Goal: Browse casually: Explore the website without a specific task or goal

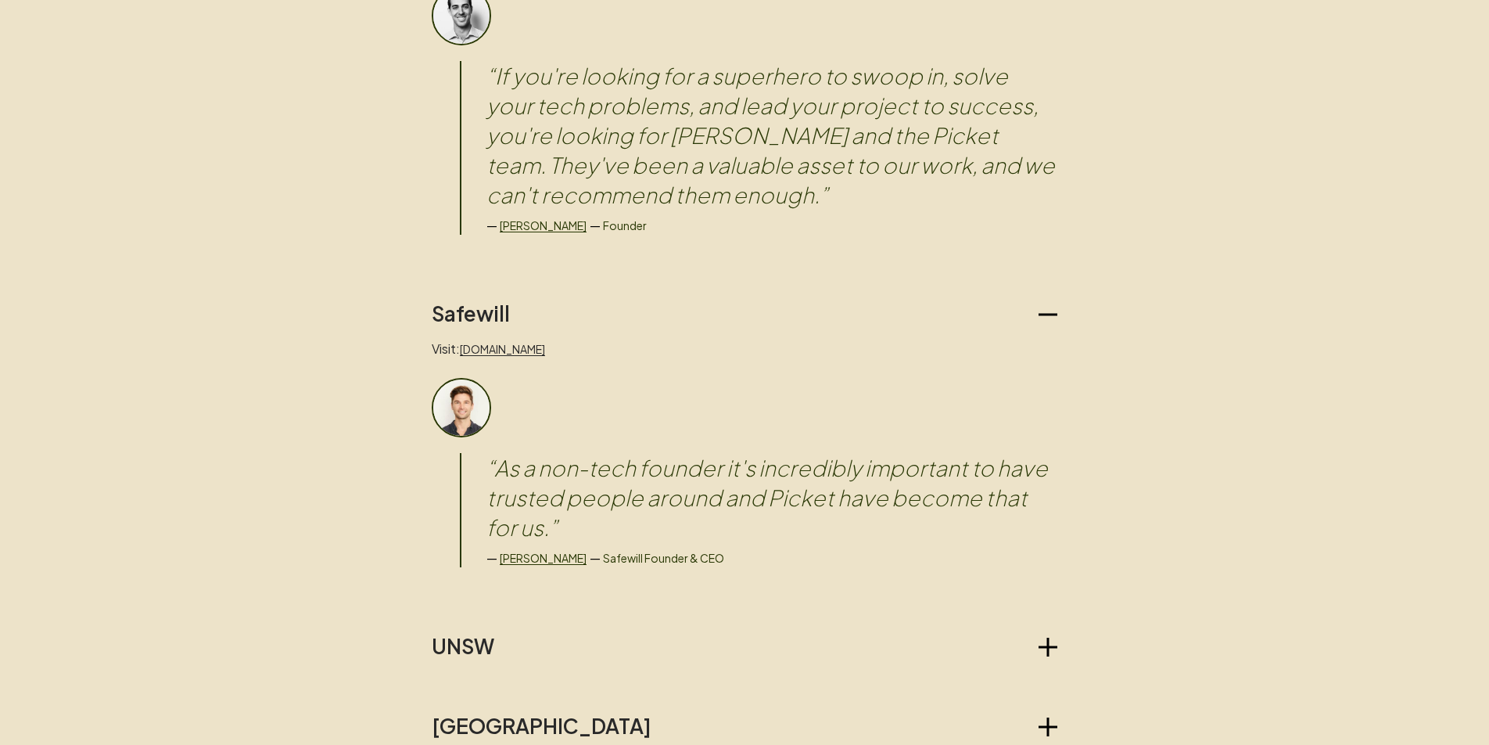
scroll to position [1276, 0]
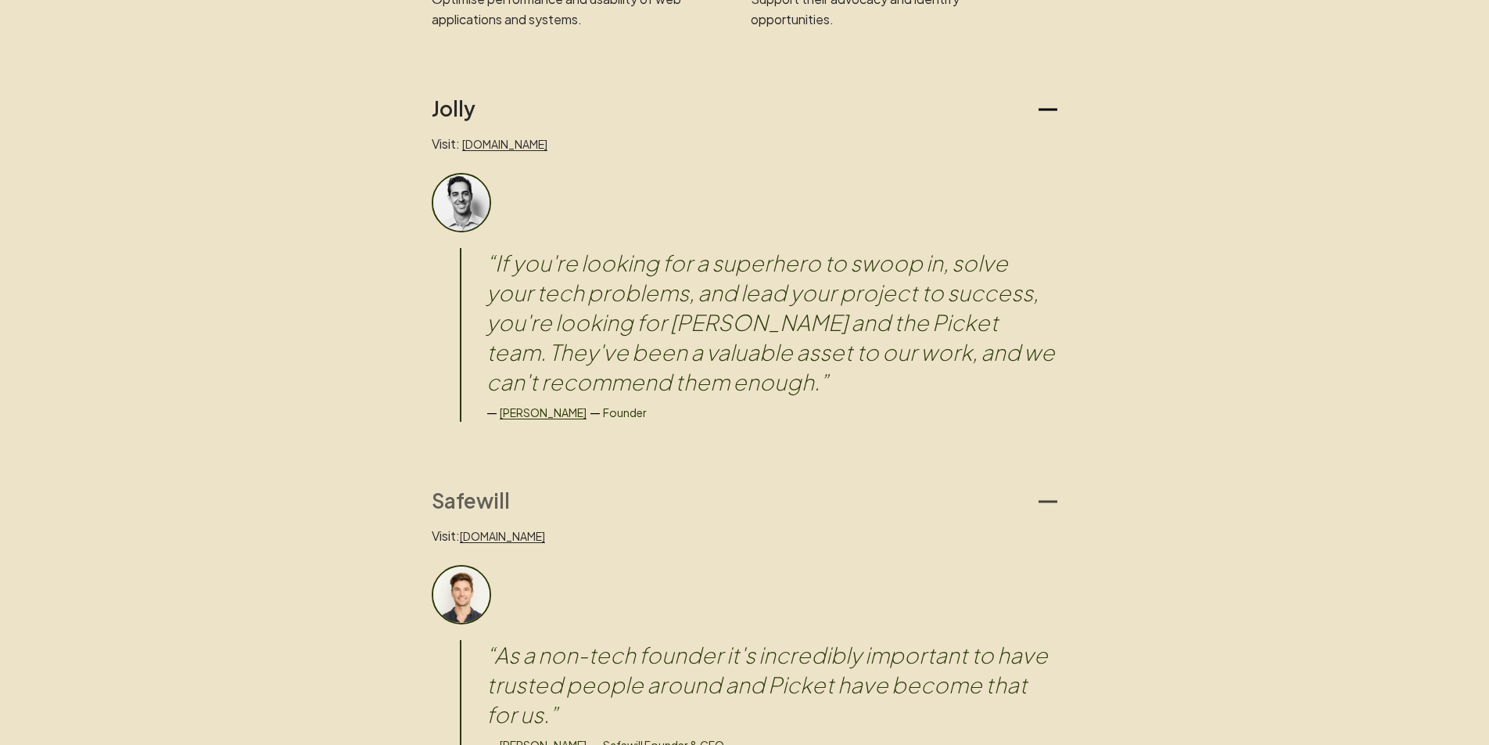
click at [475, 498] on h2 "Safewill" at bounding box center [471, 500] width 78 height 25
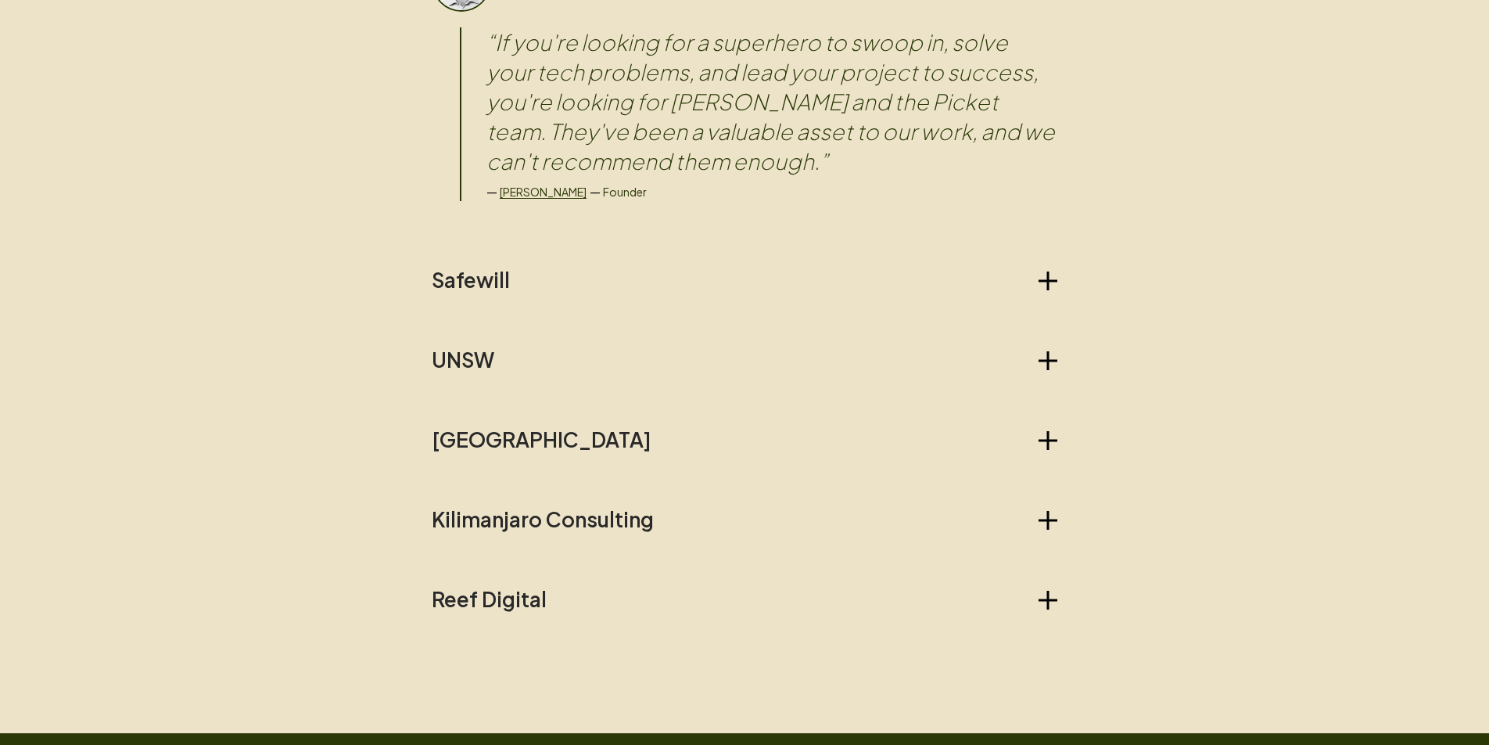
scroll to position [1497, 0]
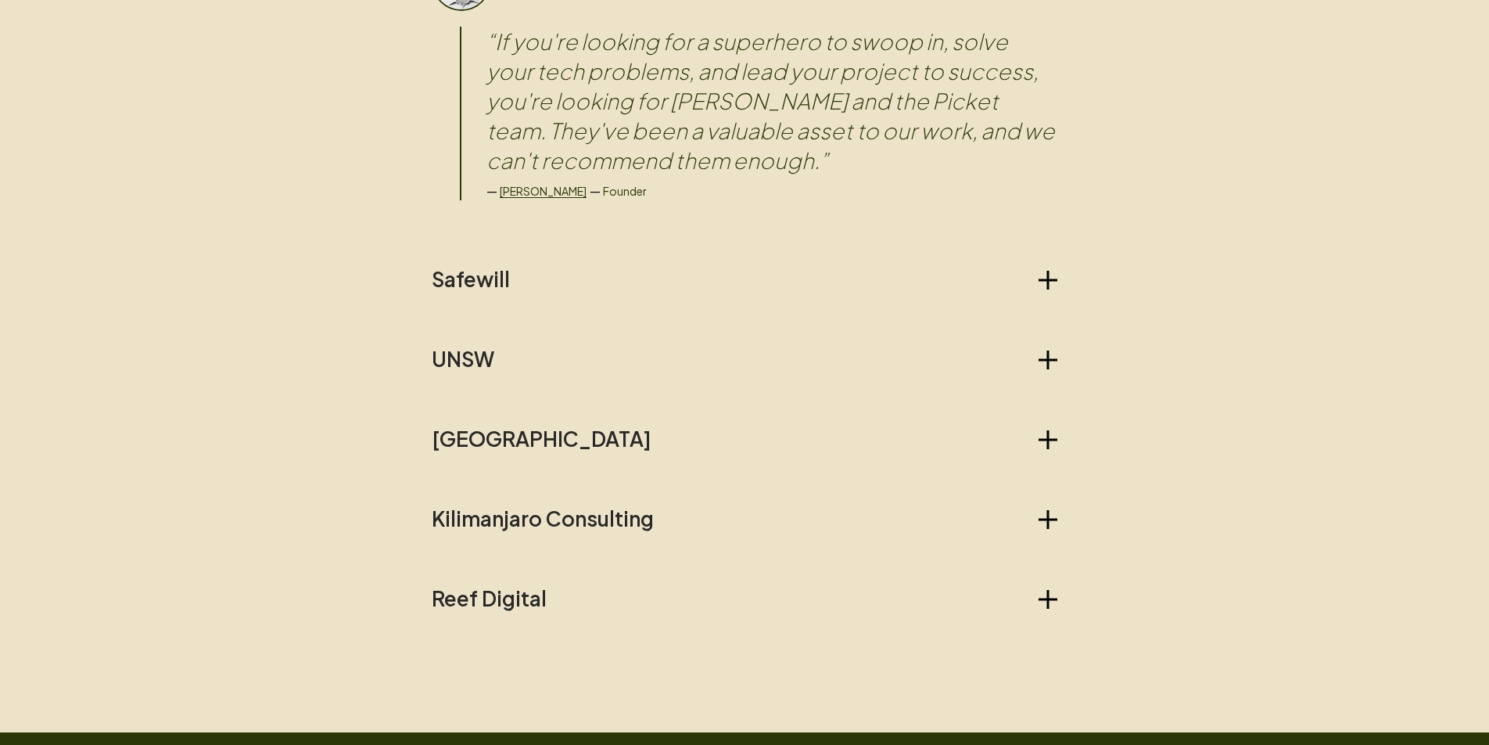
click at [480, 328] on div "Jolly Visit: [DOMAIN_NAME] “ If you're looking for a superhero to swoop in, sol…" at bounding box center [745, 243] width 626 height 736
click at [472, 349] on h2 "UNSW" at bounding box center [463, 359] width 63 height 25
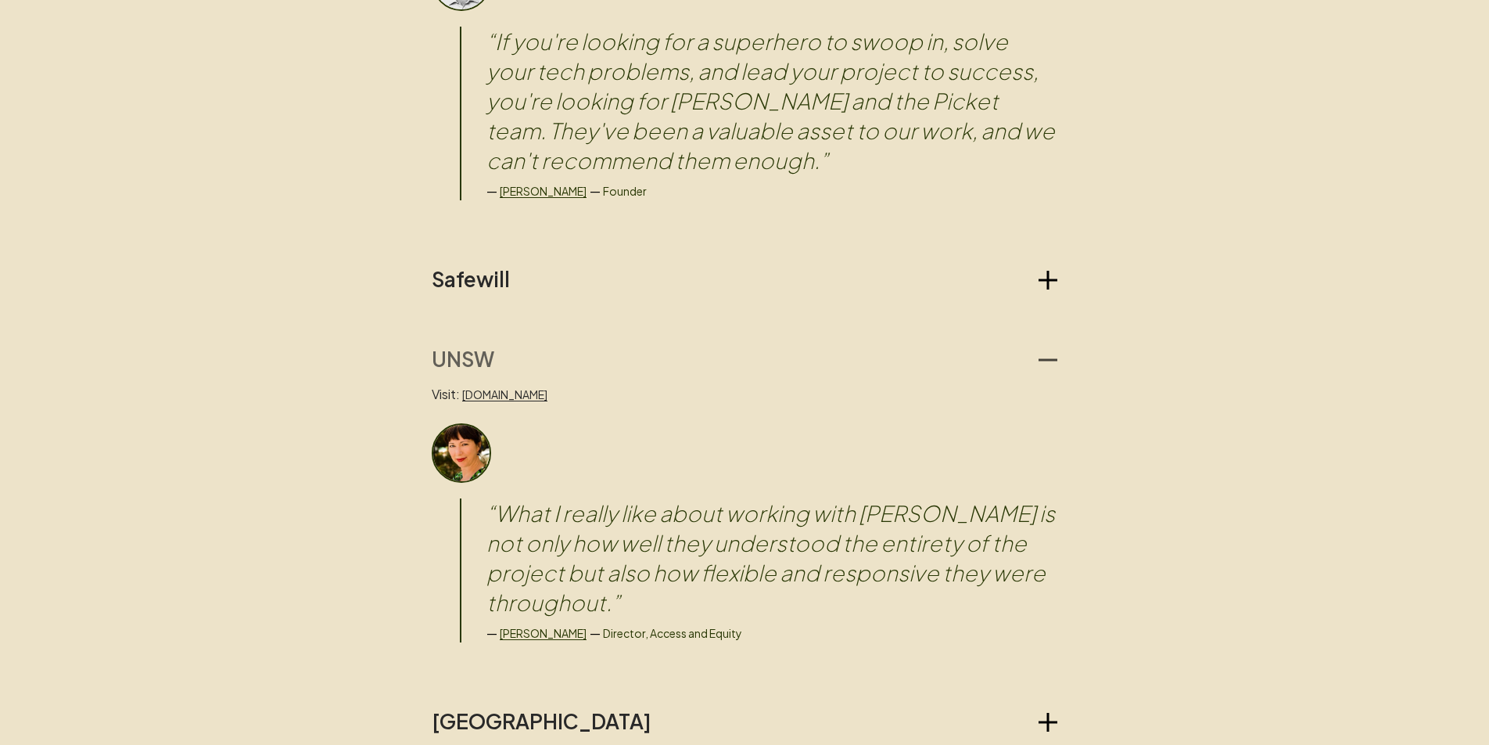
click at [472, 349] on h2 "UNSW" at bounding box center [463, 359] width 63 height 25
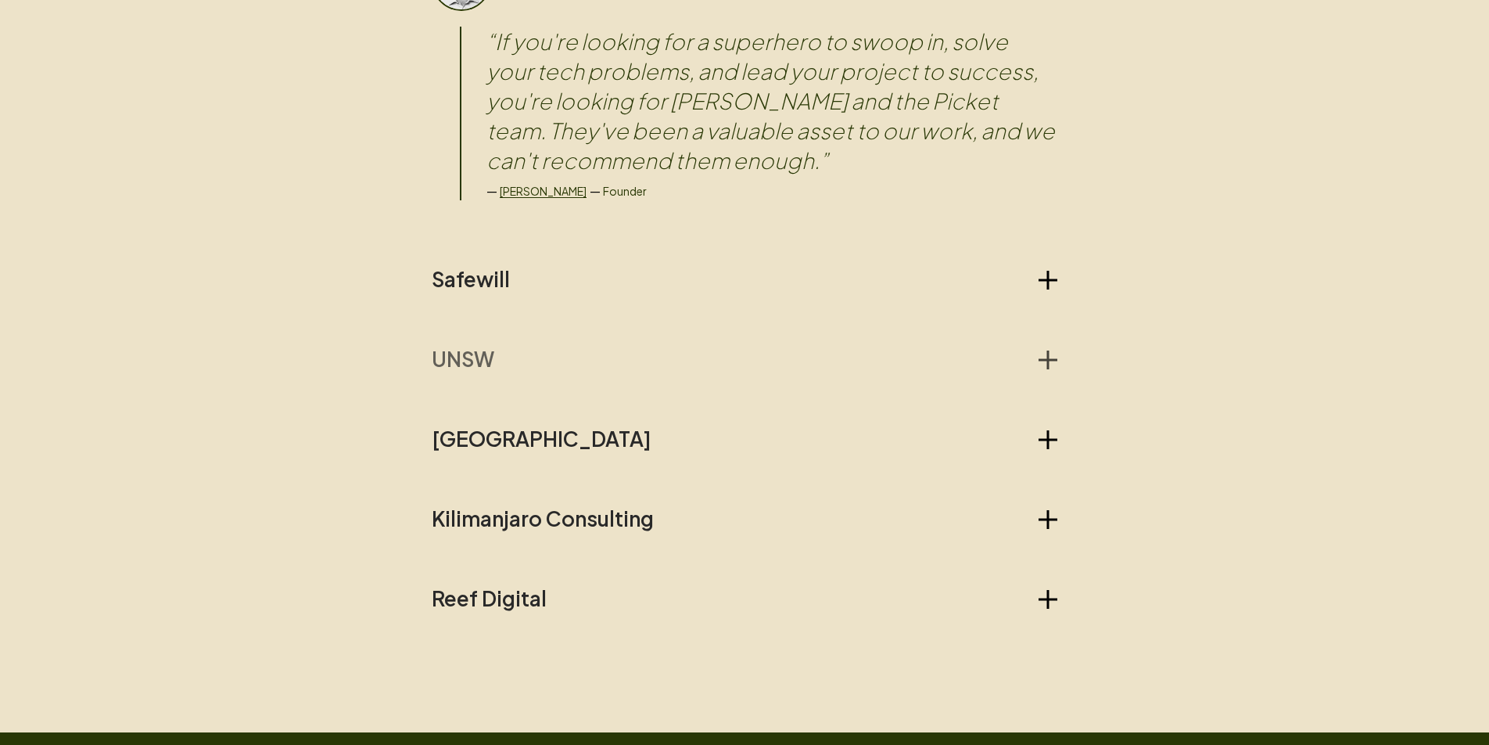
click at [452, 349] on h2 "UNSW" at bounding box center [463, 359] width 63 height 25
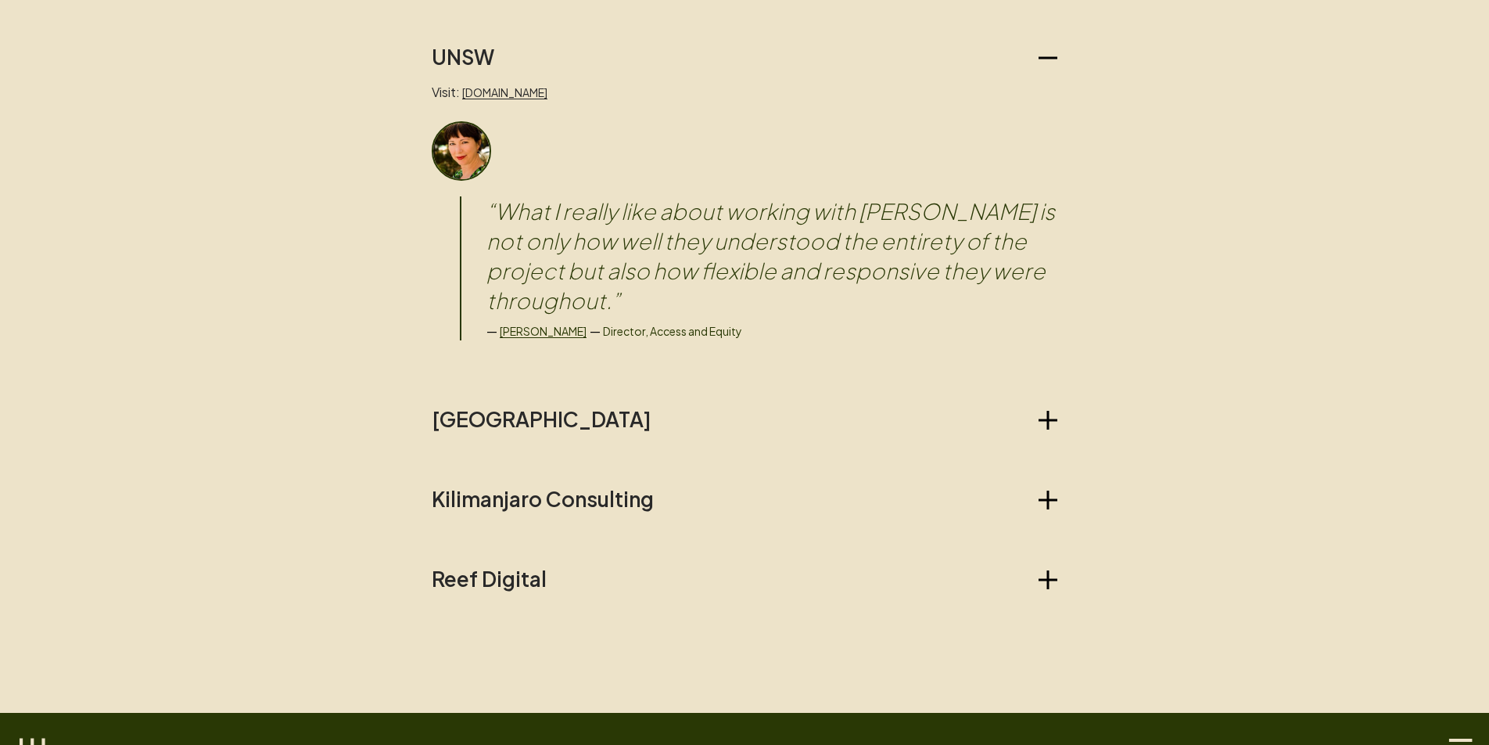
scroll to position [1808, 0]
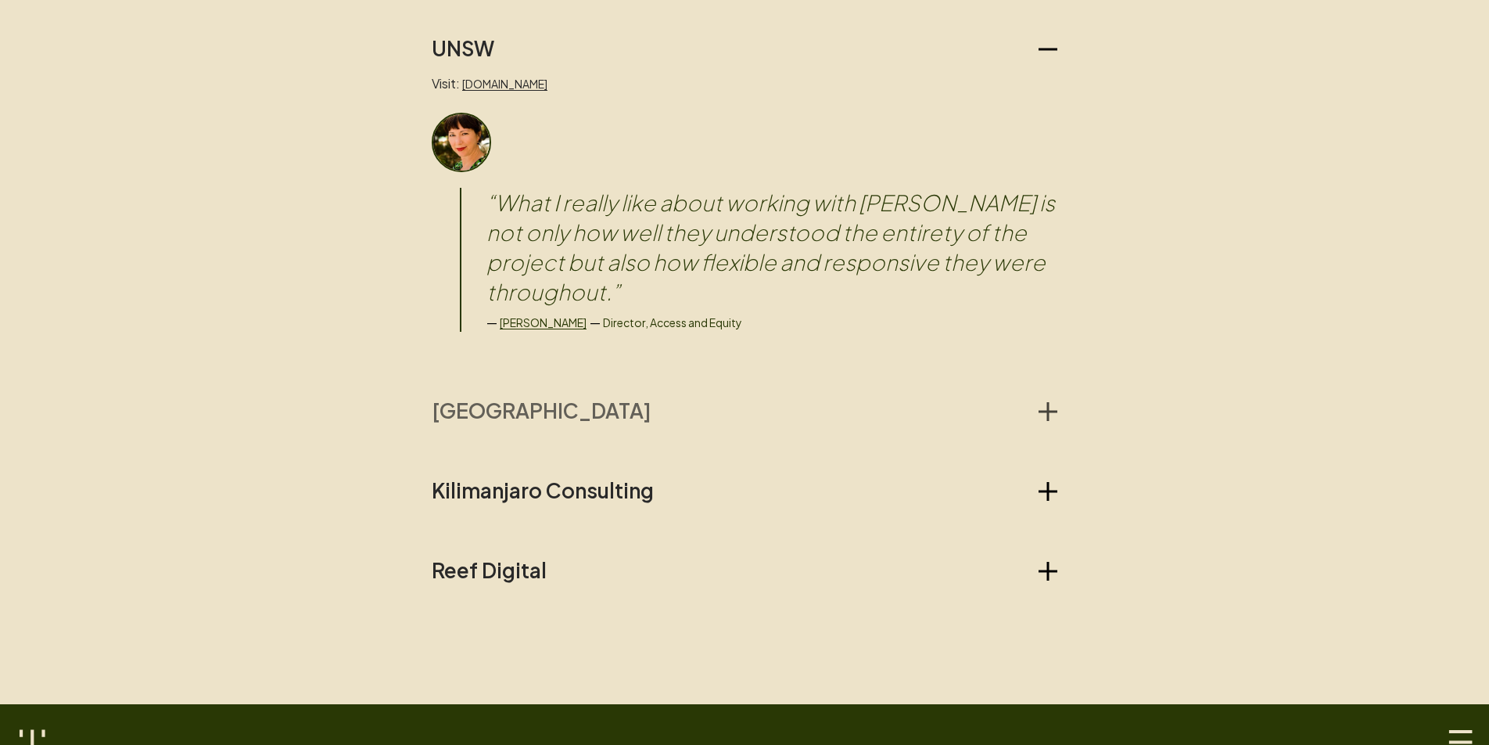
click at [541, 398] on h2 "[GEOGRAPHIC_DATA]" at bounding box center [542, 410] width 220 height 25
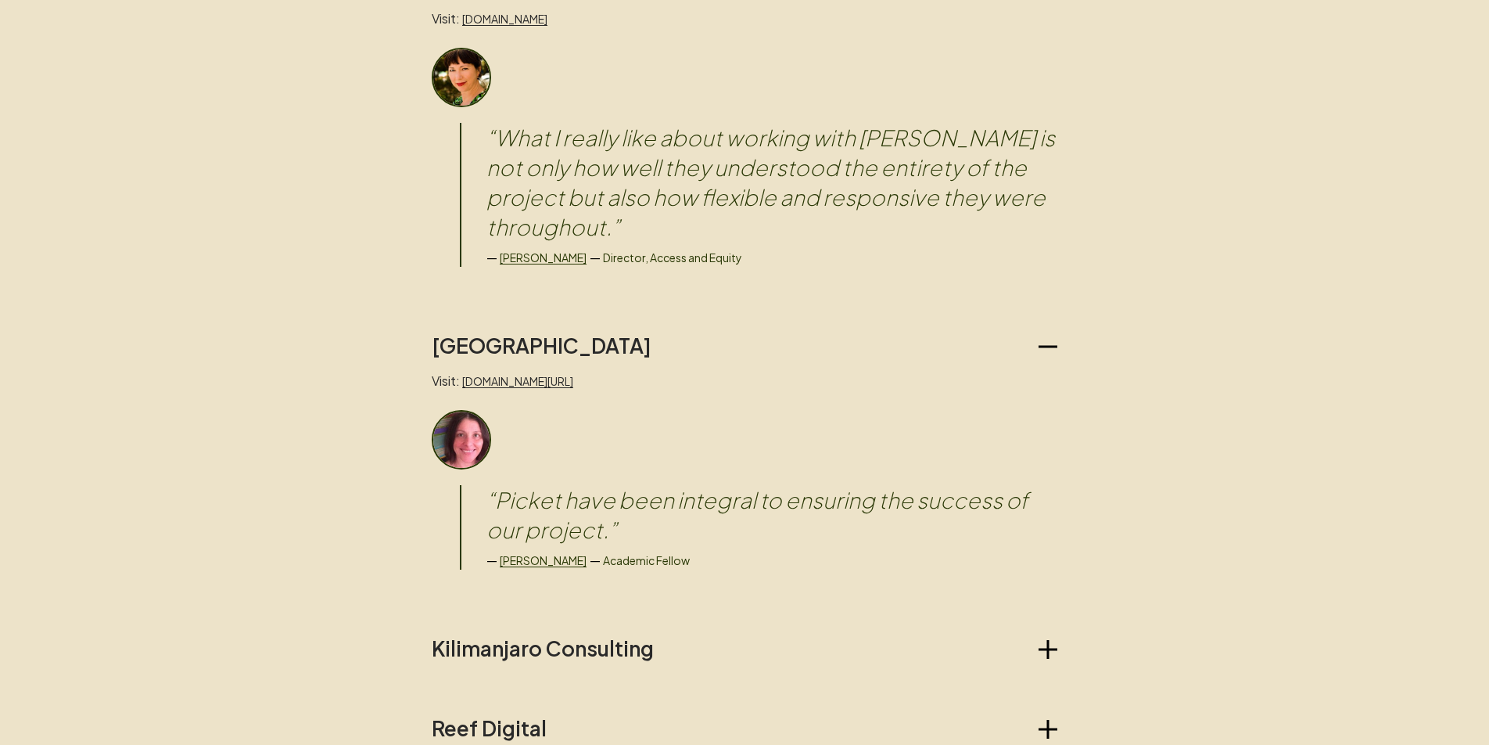
scroll to position [1876, 0]
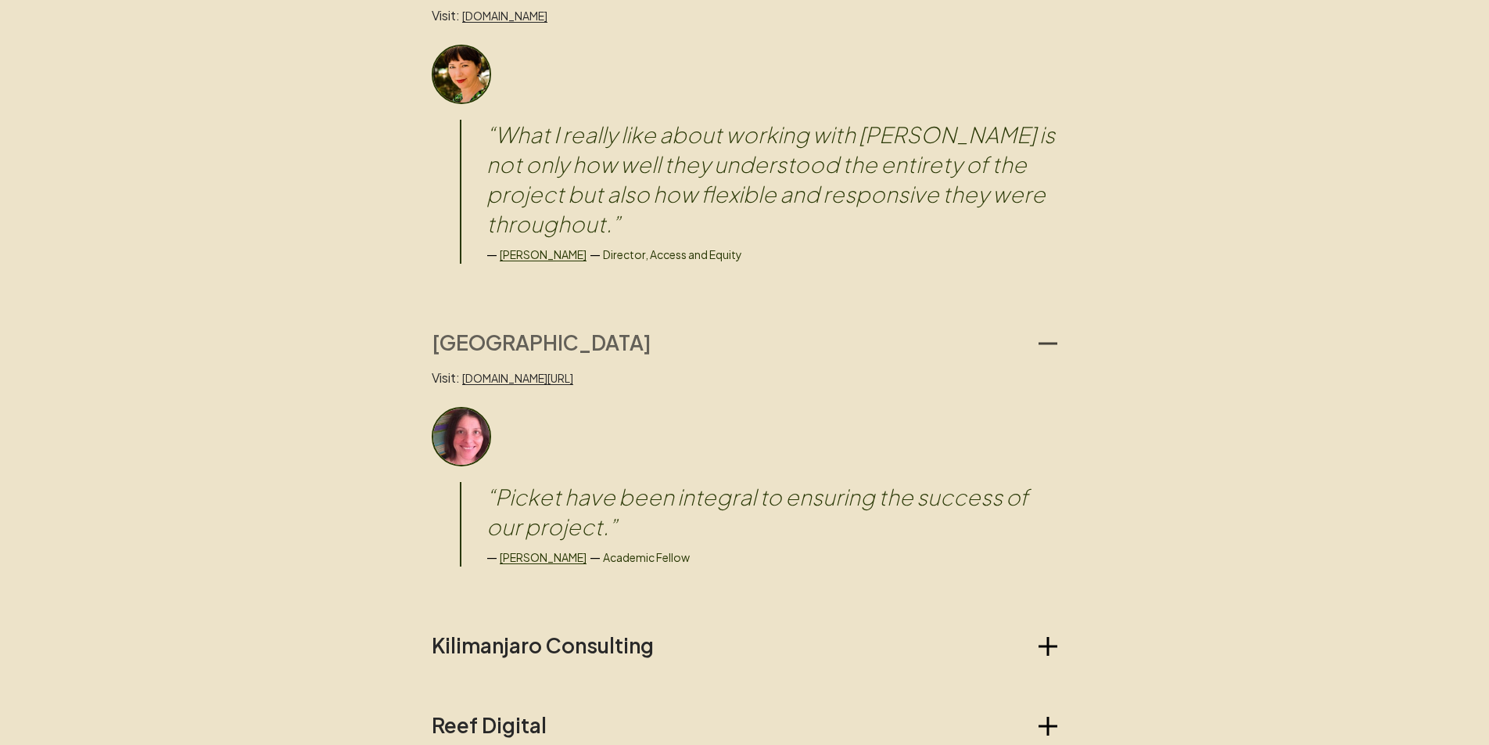
click at [484, 330] on h2 "[GEOGRAPHIC_DATA]" at bounding box center [542, 342] width 220 height 25
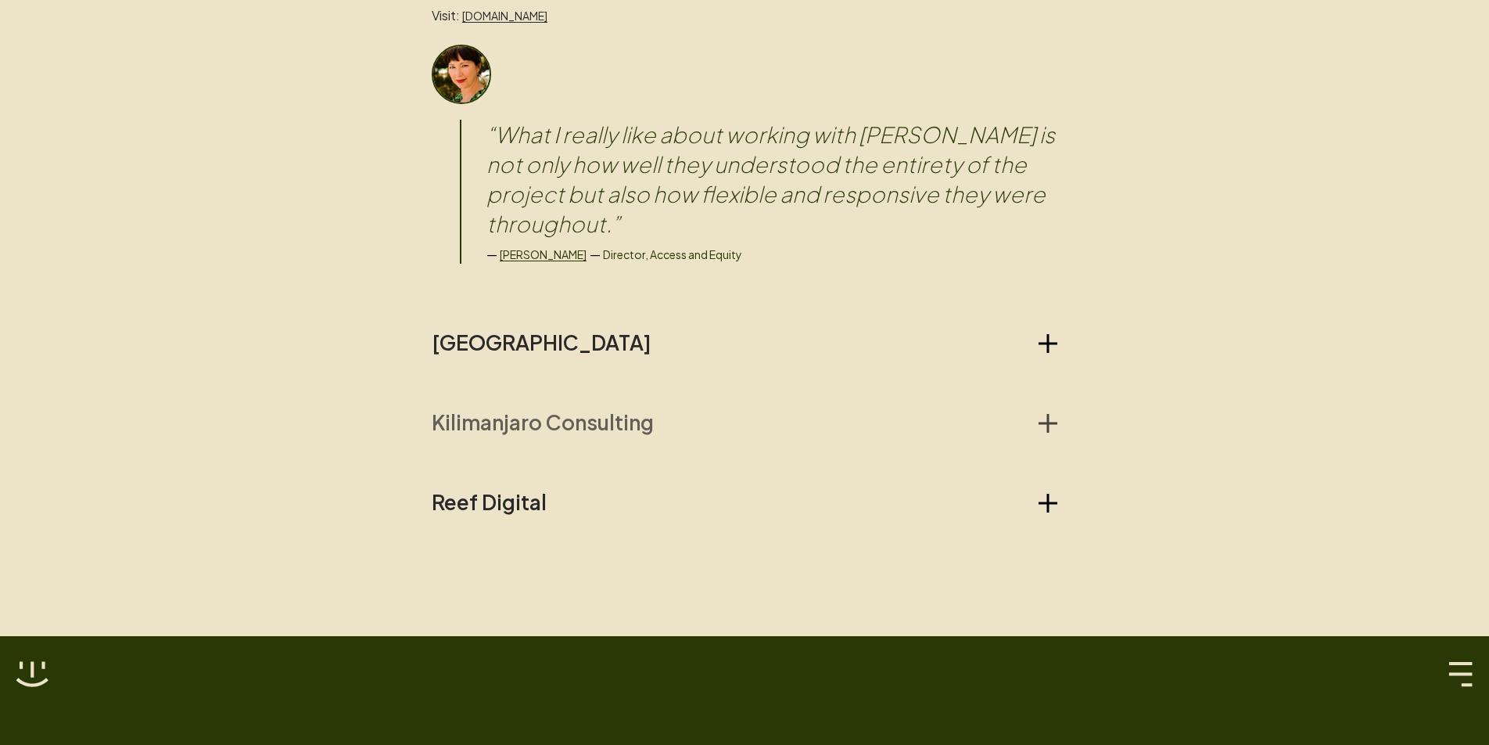
click at [485, 410] on h2 "Kilimanjaro Consulting" at bounding box center [543, 422] width 222 height 25
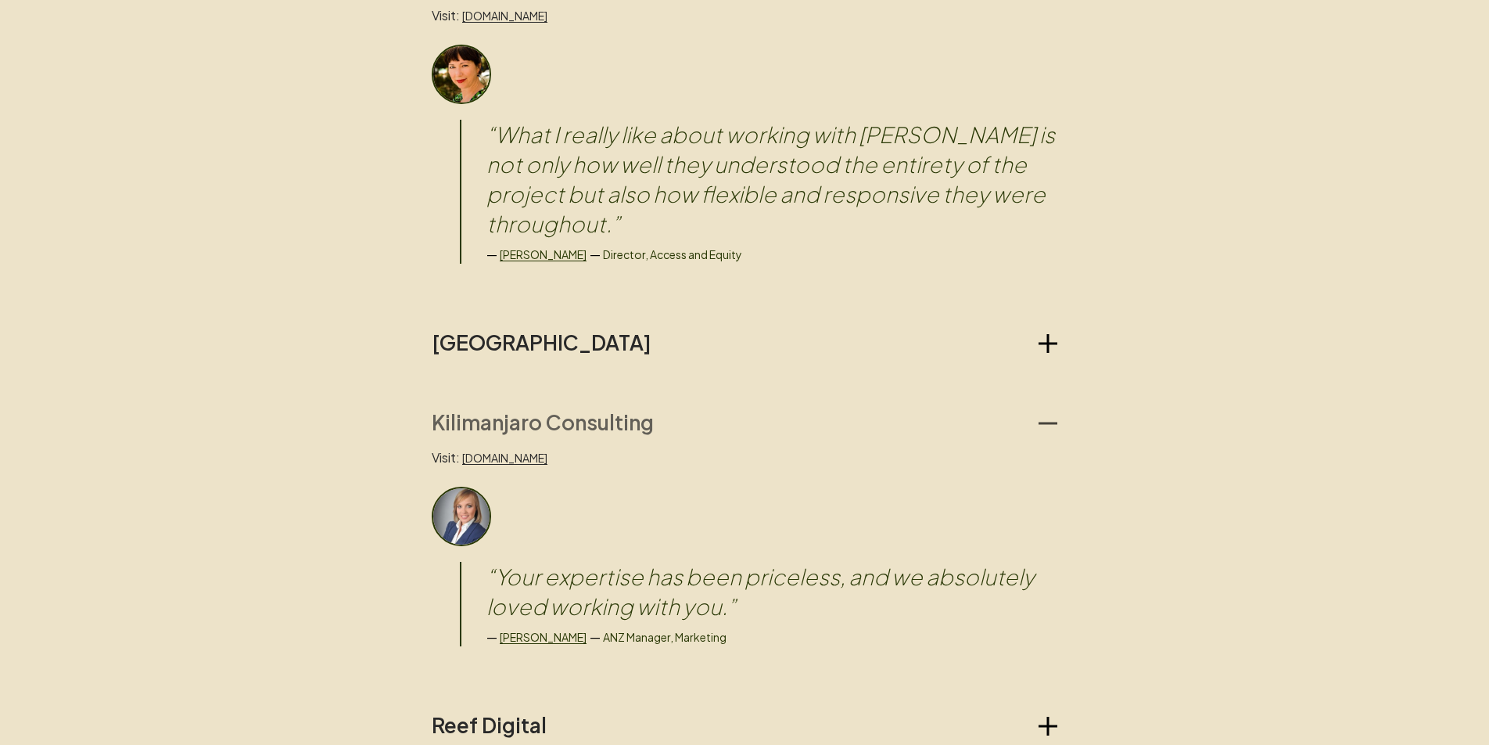
click at [485, 410] on h2 "Kilimanjaro Consulting" at bounding box center [543, 422] width 222 height 25
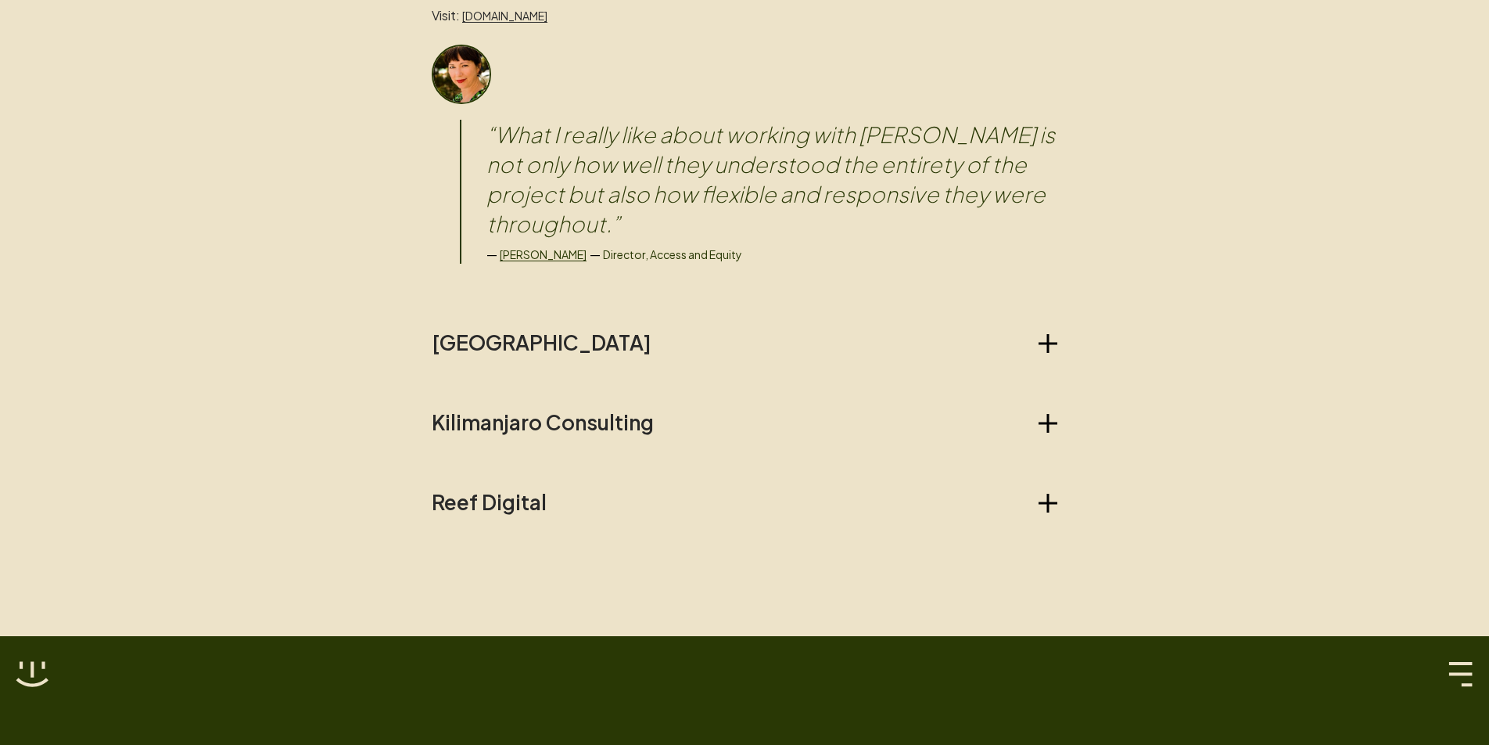
click at [478, 455] on div "Jolly Visit: [DOMAIN_NAME] “ If you're looking for a superhero to swoop in, sol…" at bounding box center [745, 5] width 626 height 1018
click at [478, 490] on h2 "Reef Digital" at bounding box center [489, 502] width 115 height 25
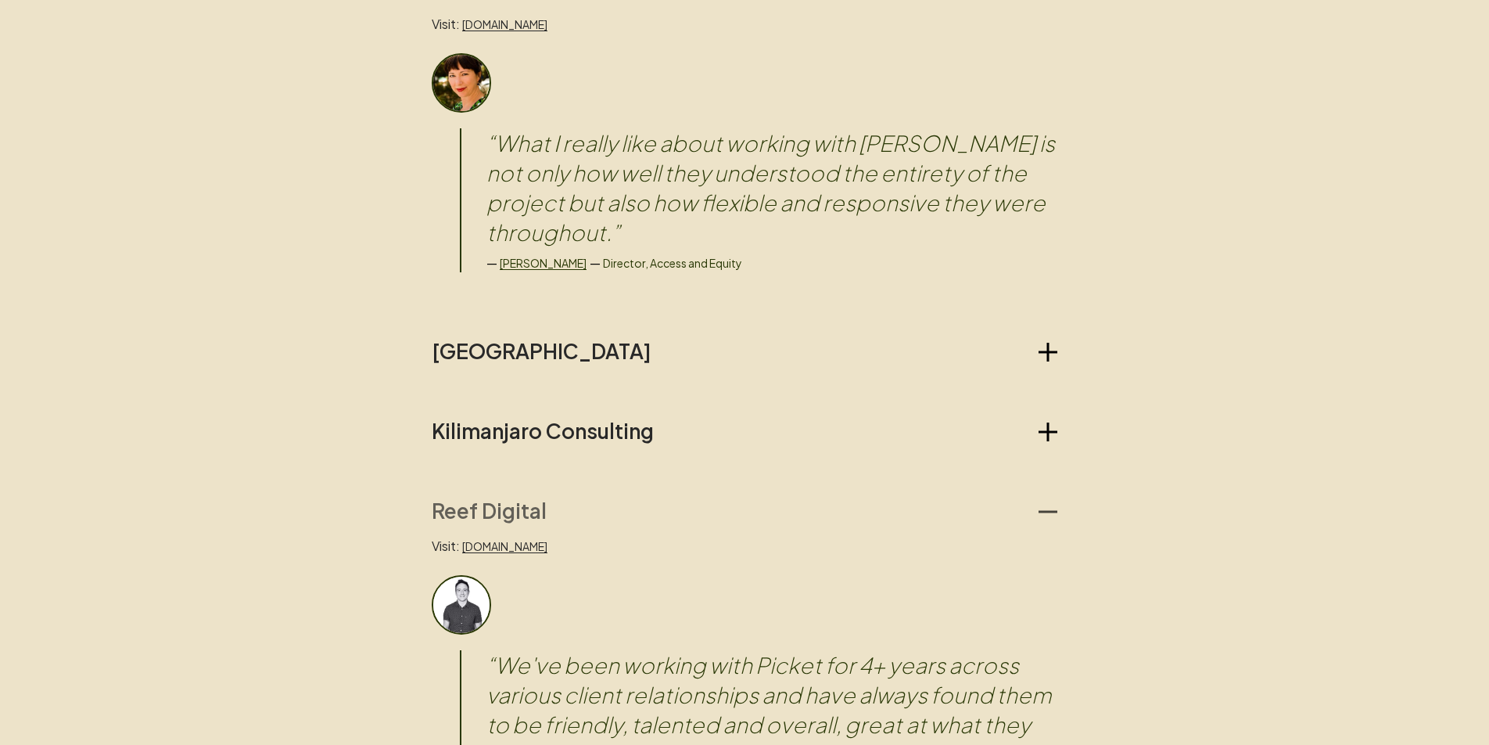
click at [493, 498] on h2 "Reef Digital" at bounding box center [489, 510] width 115 height 25
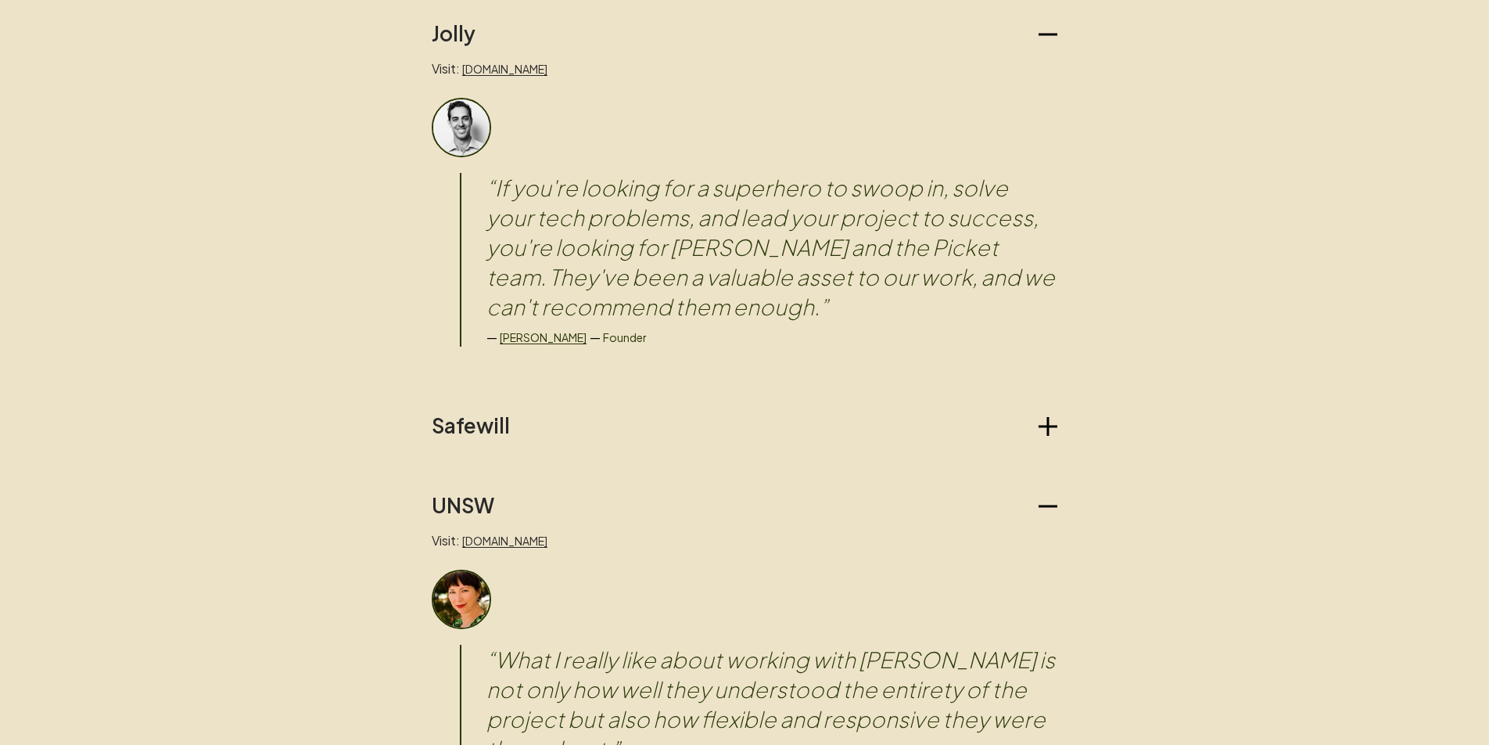
scroll to position [1318, 0]
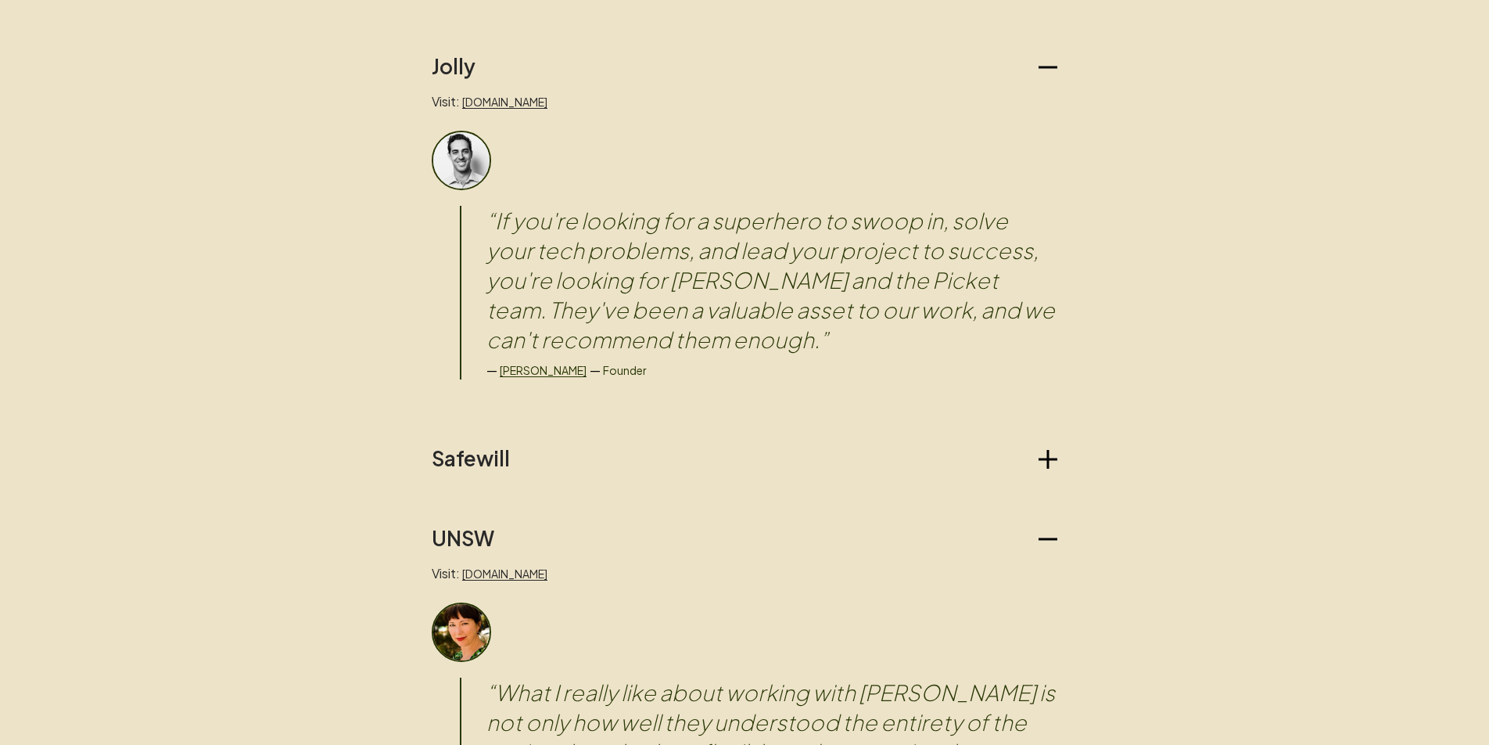
click at [614, 296] on blockquote "“ If you're looking for a superhero to swoop in, solve your tech problems, and …" at bounding box center [772, 280] width 571 height 149
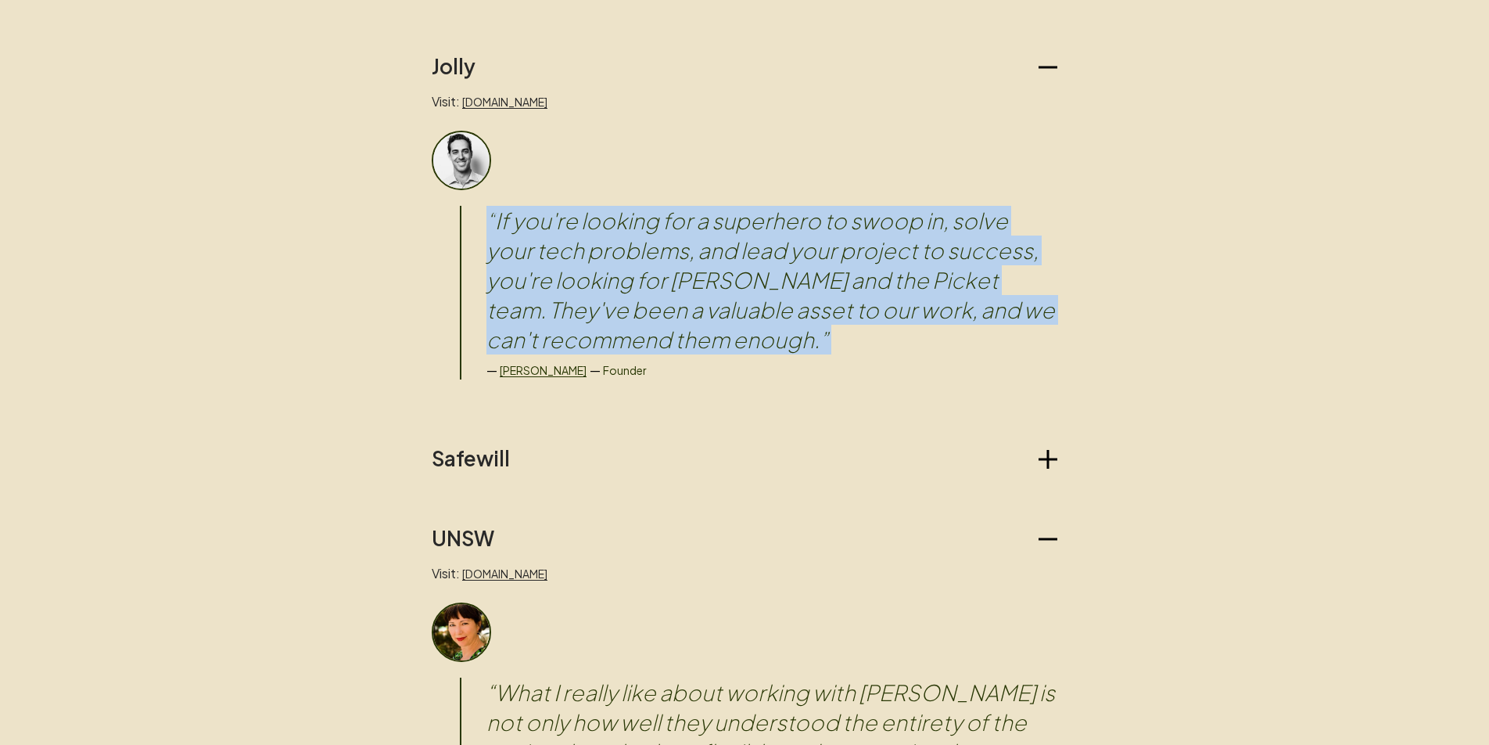
click at [614, 296] on blockquote "“ If you're looking for a superhero to swoop in, solve your tech problems, and …" at bounding box center [772, 280] width 571 height 149
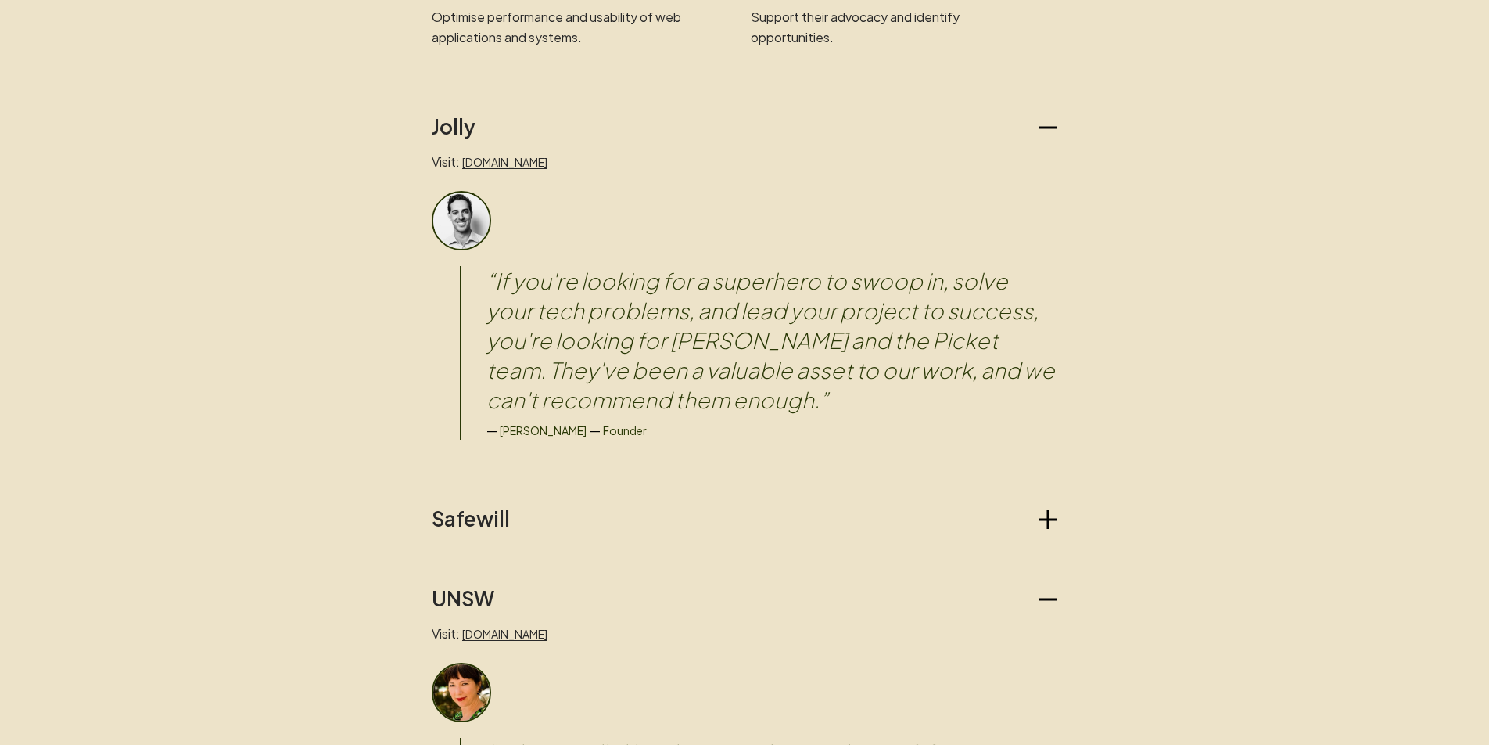
scroll to position [1271, 0]
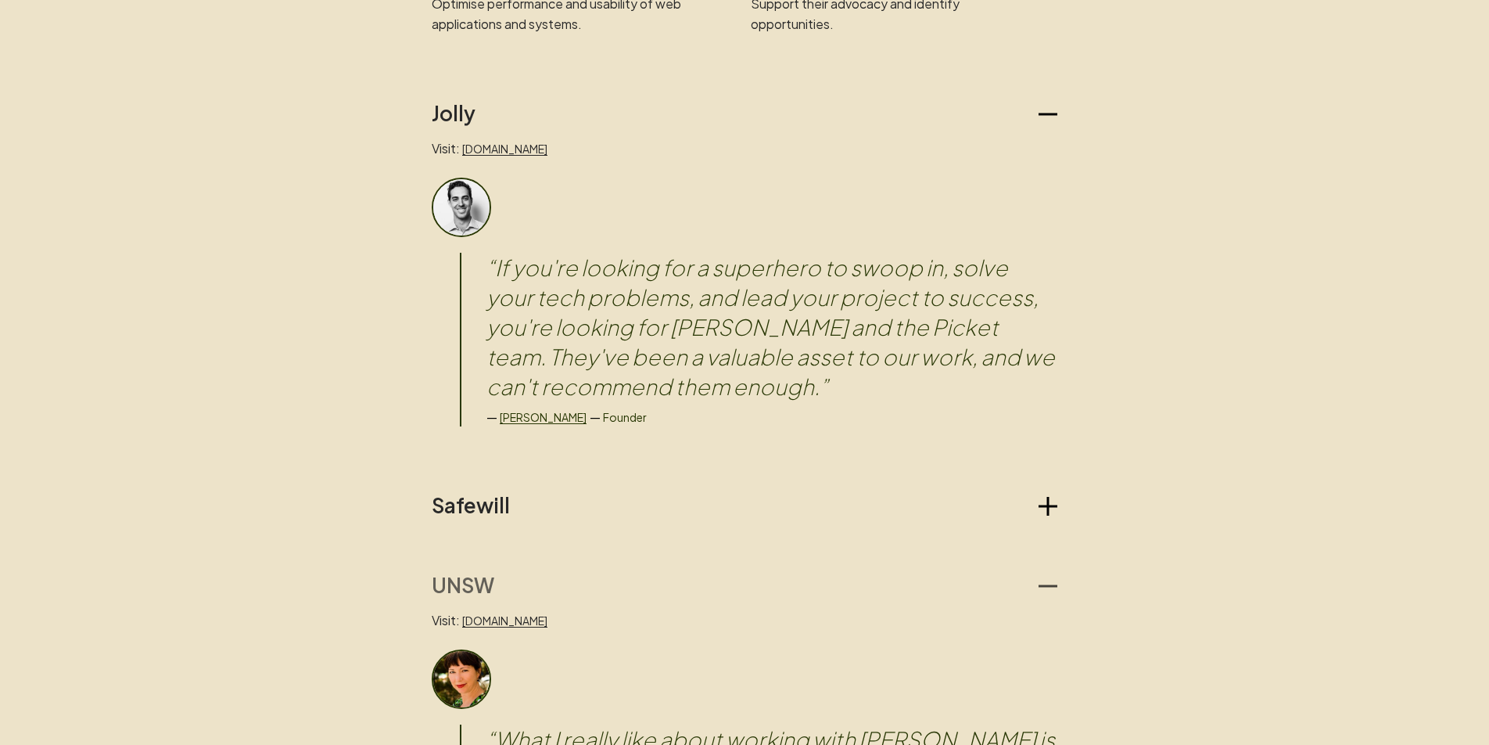
click at [1039, 584] on icon "button" at bounding box center [1048, 586] width 19 height 19
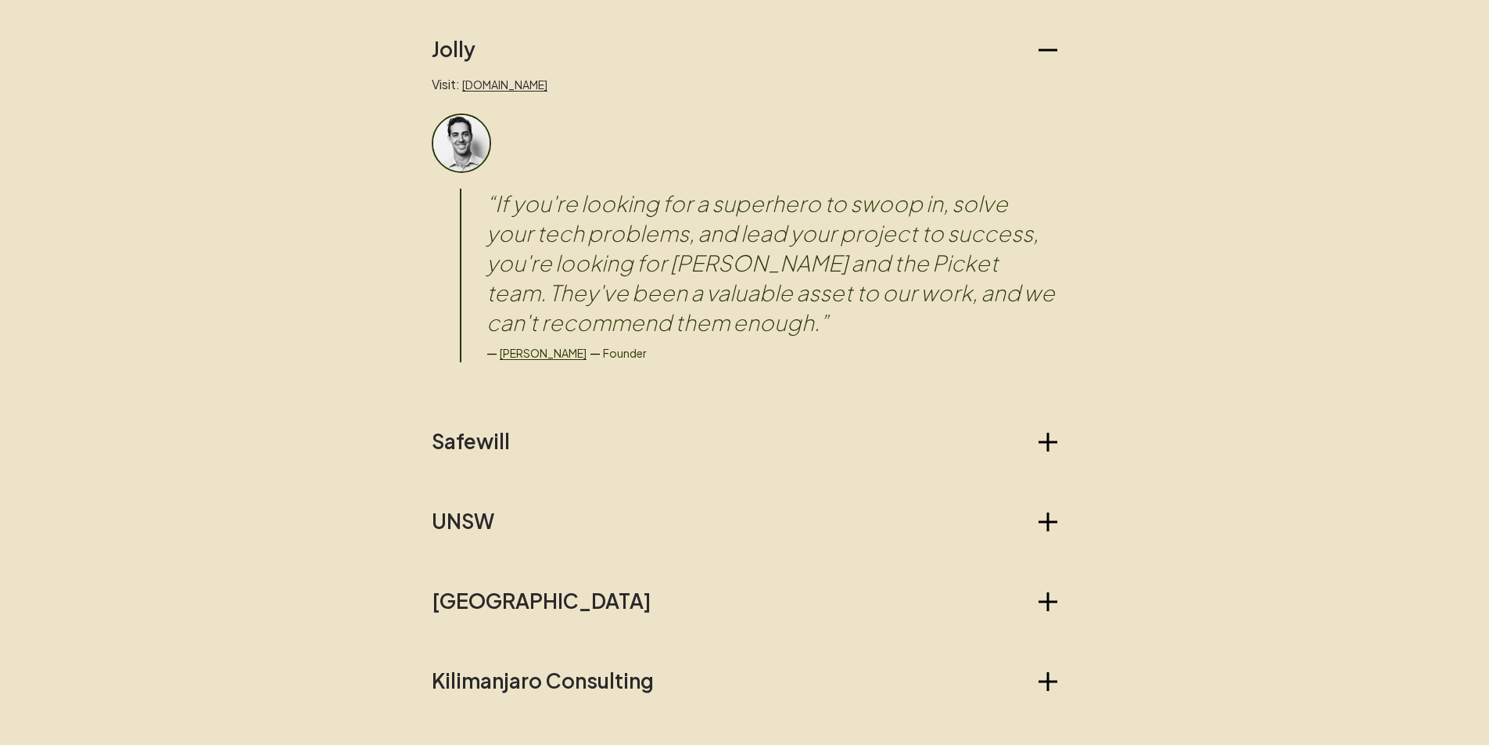
scroll to position [1316, 0]
